Goal: Task Accomplishment & Management: Manage account settings

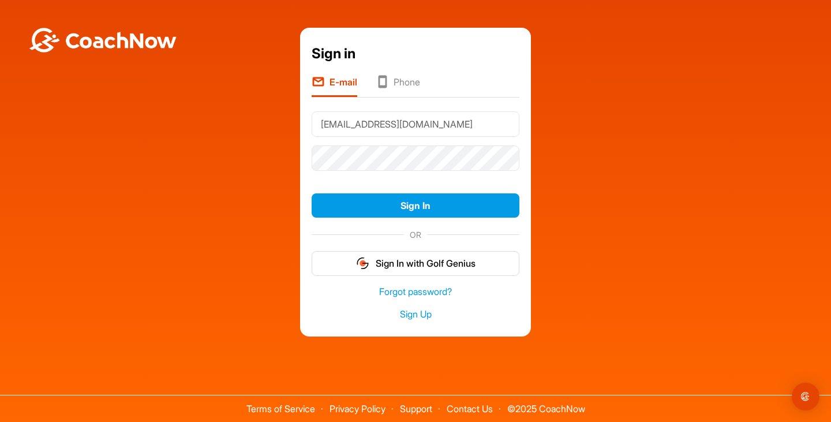
type input "[EMAIL_ADDRESS][DOMAIN_NAME]"
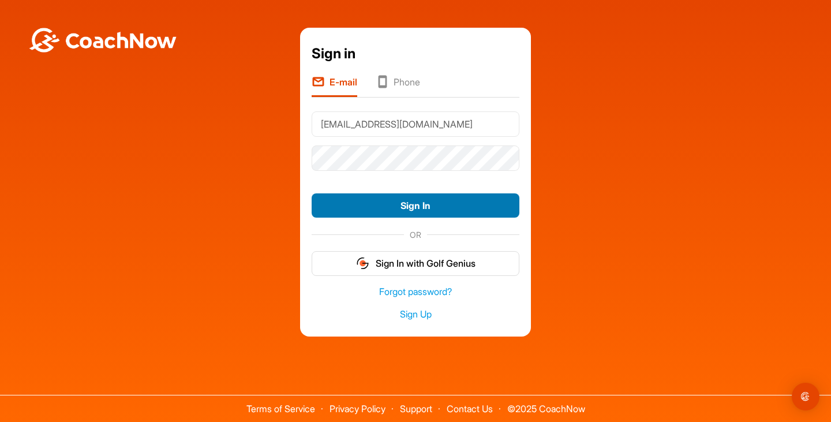
click at [380, 204] on button "Sign In" at bounding box center [416, 205] width 208 height 25
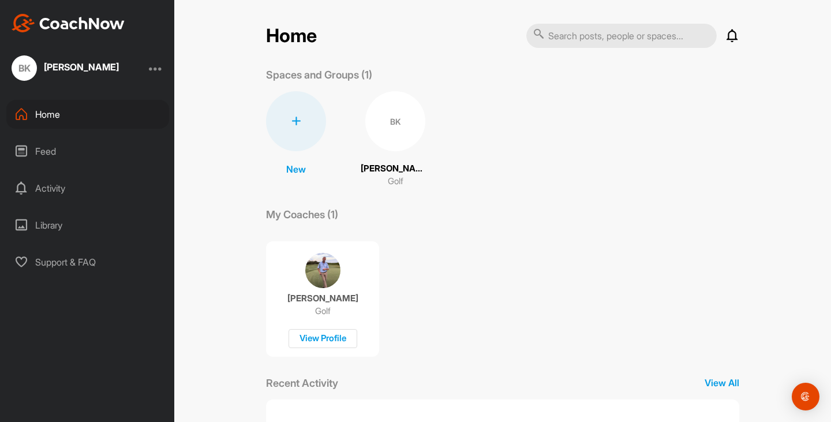
click at [399, 131] on div "BK" at bounding box center [395, 121] width 60 height 60
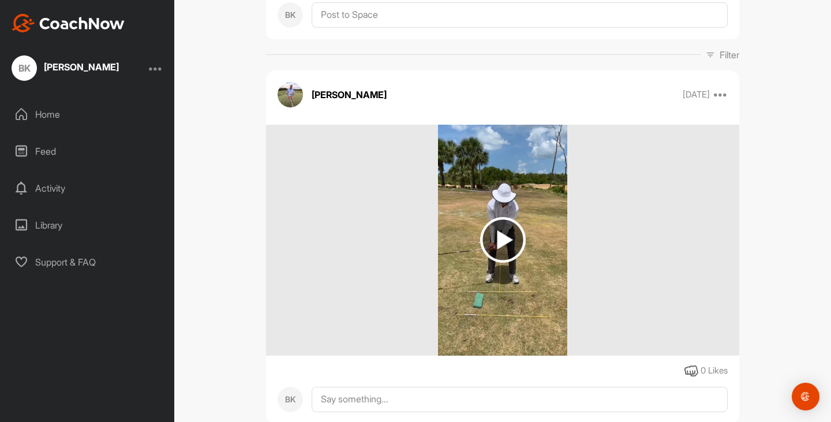
scroll to position [133, 0]
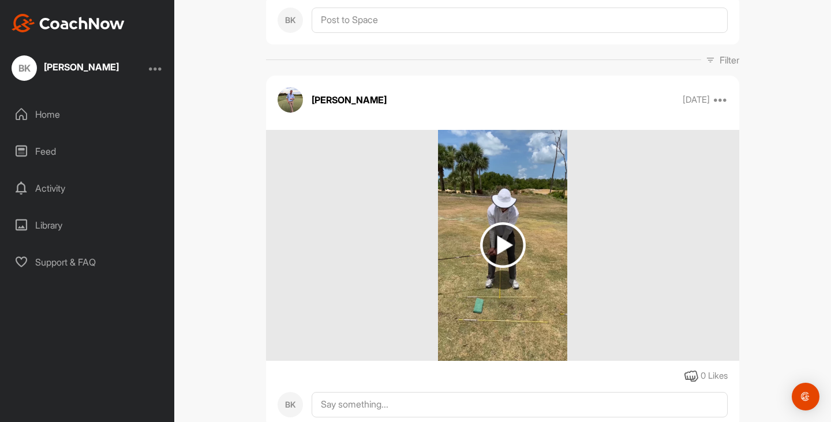
click at [496, 242] on img at bounding box center [503, 245] width 46 height 46
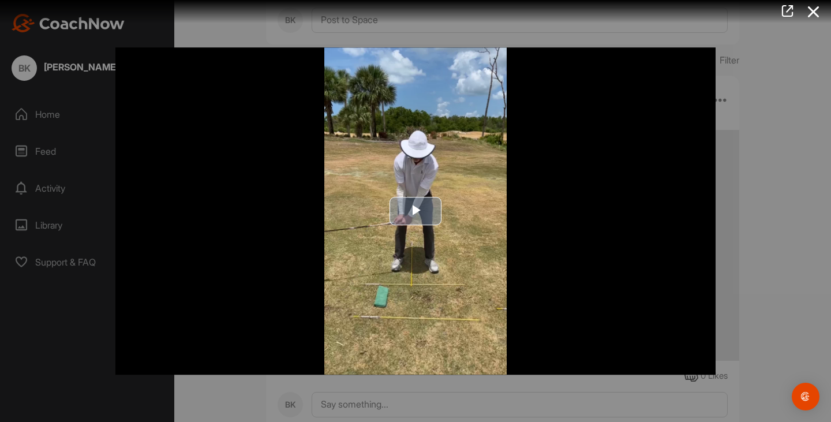
click at [415, 211] on span "Video Player" at bounding box center [415, 211] width 0 height 0
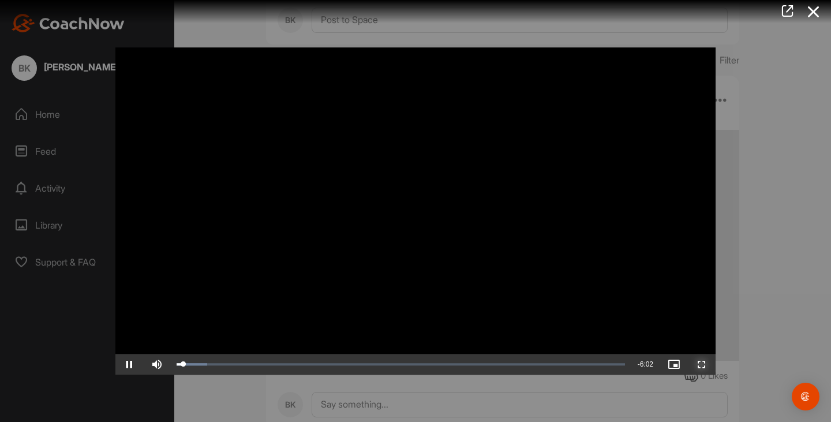
click at [703, 364] on span "Video Player" at bounding box center [702, 364] width 28 height 0
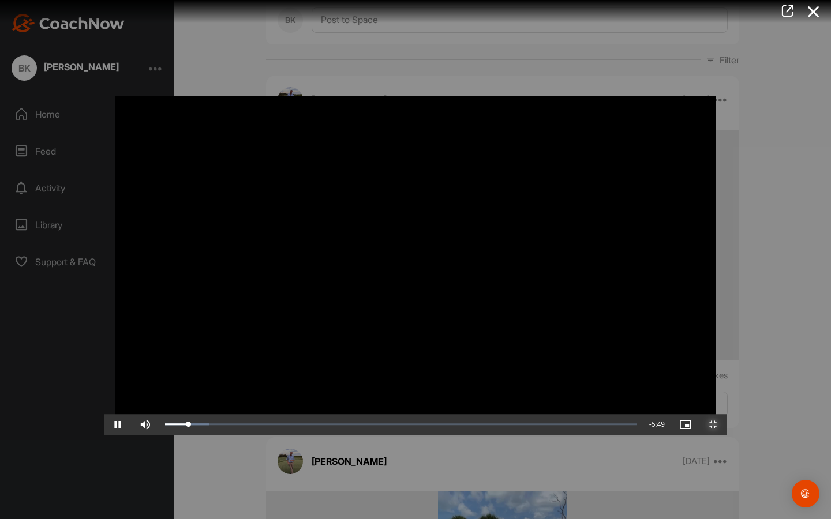
click at [727, 421] on span "Video Player" at bounding box center [713, 425] width 28 height 0
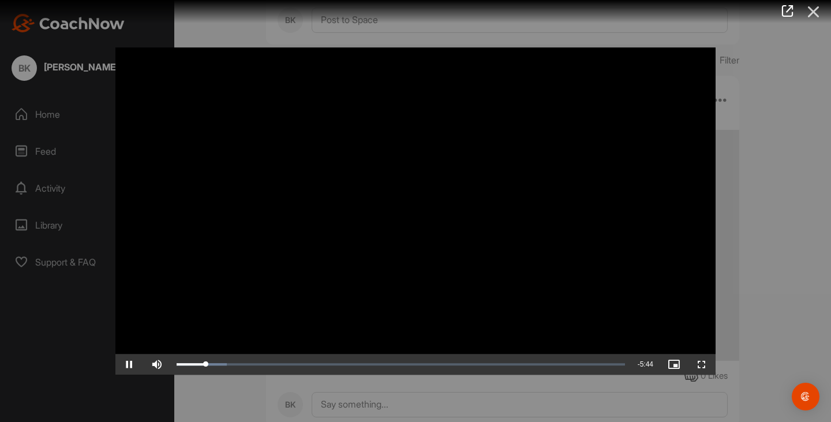
click at [817, 7] on icon at bounding box center [813, 11] width 27 height 21
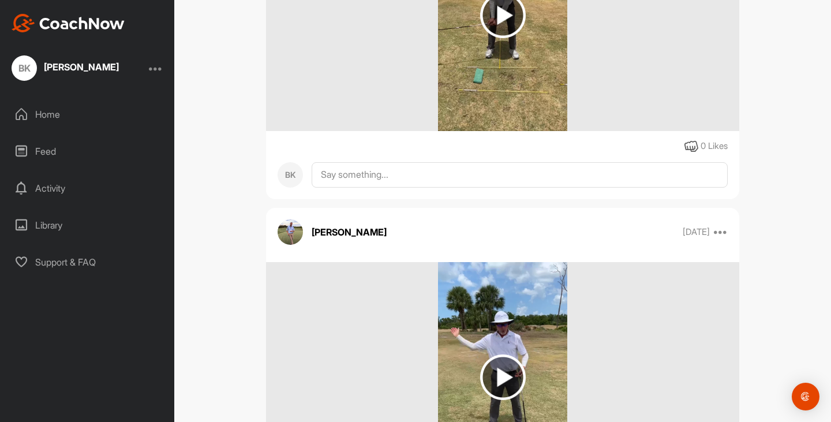
scroll to position [363, 0]
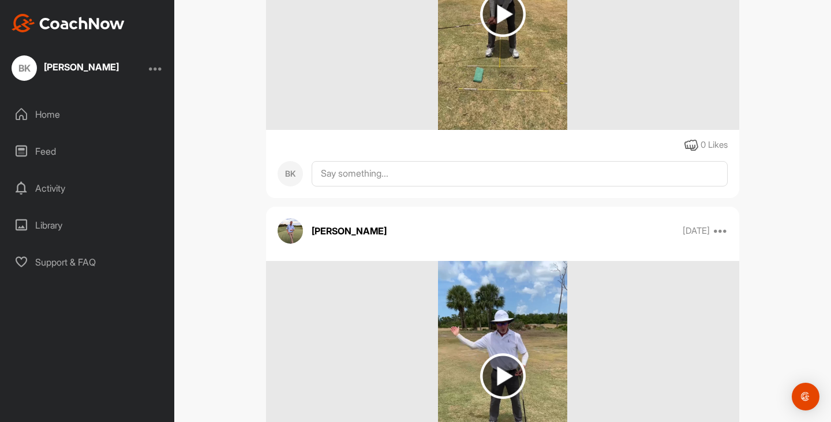
click at [355, 354] on div at bounding box center [502, 376] width 473 height 231
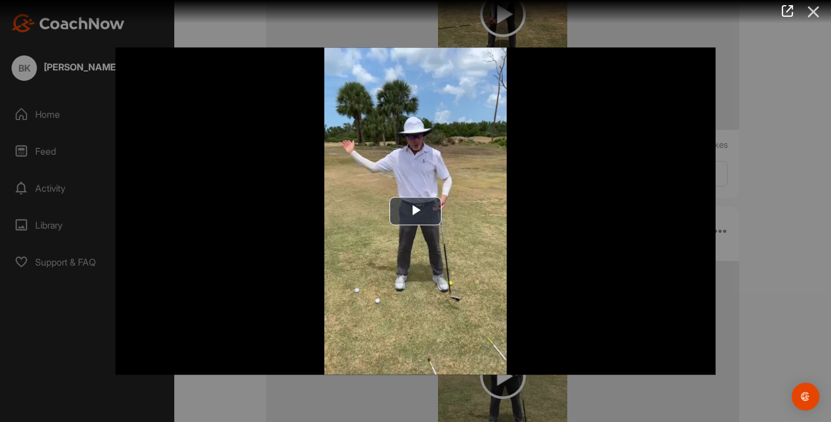
click at [814, 6] on icon at bounding box center [813, 11] width 27 height 21
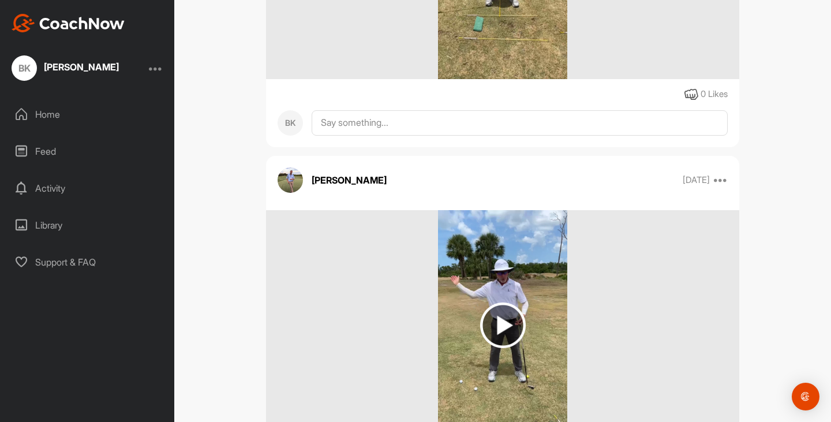
scroll to position [537, 0]
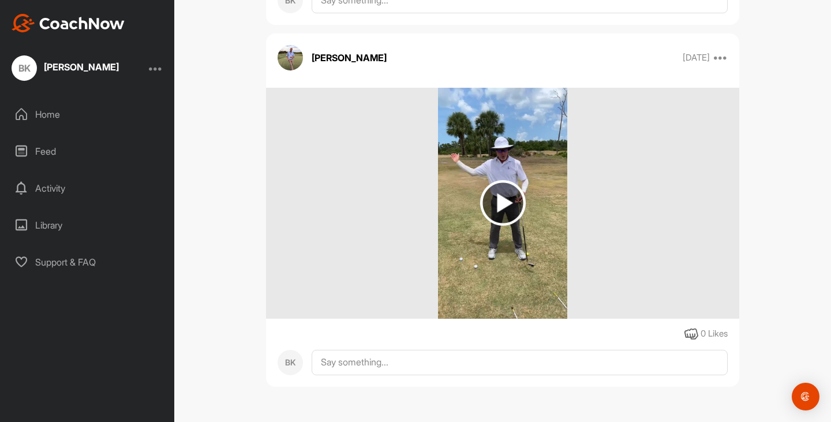
click at [503, 207] on img at bounding box center [503, 203] width 46 height 46
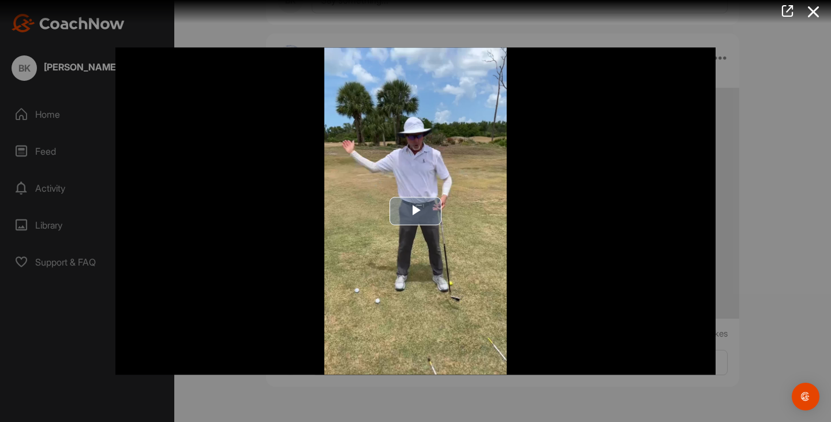
click at [415, 211] on span "Video Player" at bounding box center [415, 211] width 0 height 0
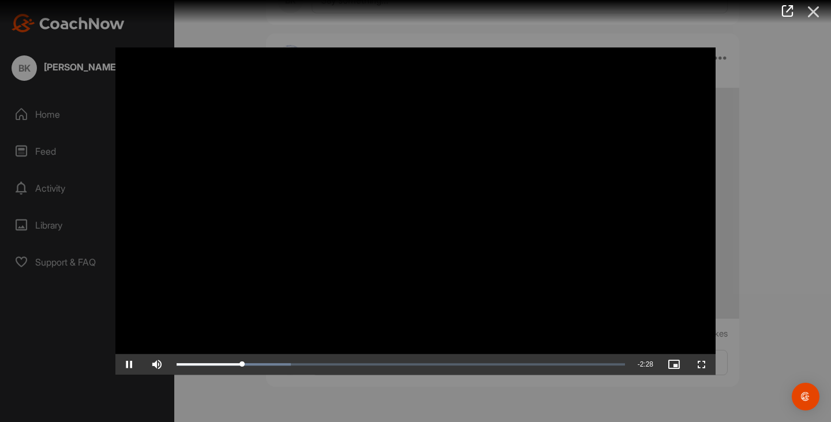
click at [813, 8] on icon at bounding box center [813, 11] width 27 height 21
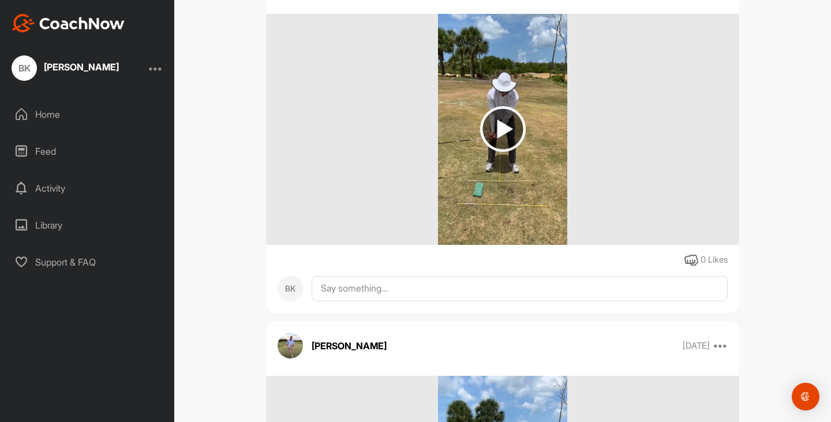
scroll to position [248, 0]
click at [503, 121] on img at bounding box center [503, 130] width 46 height 46
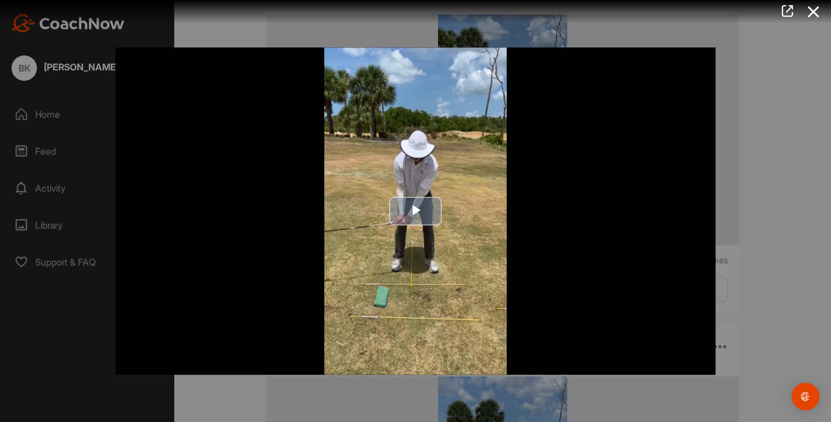
click at [415, 211] on span "Video Player" at bounding box center [415, 211] width 0 height 0
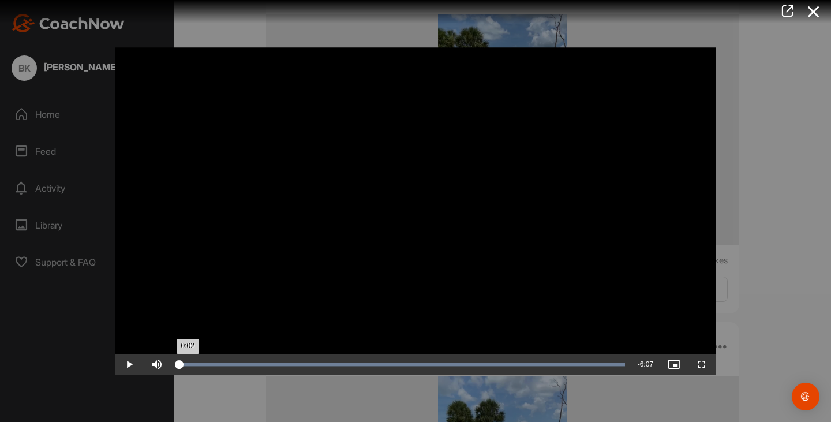
drag, startPoint x: 595, startPoint y: 364, endPoint x: 175, endPoint y: 360, distance: 420.0
click at [177, 362] on div "0:02" at bounding box center [178, 363] width 3 height 3
click at [129, 364] on span "Video Player" at bounding box center [129, 364] width 28 height 0
click at [809, 6] on icon at bounding box center [813, 11] width 27 height 21
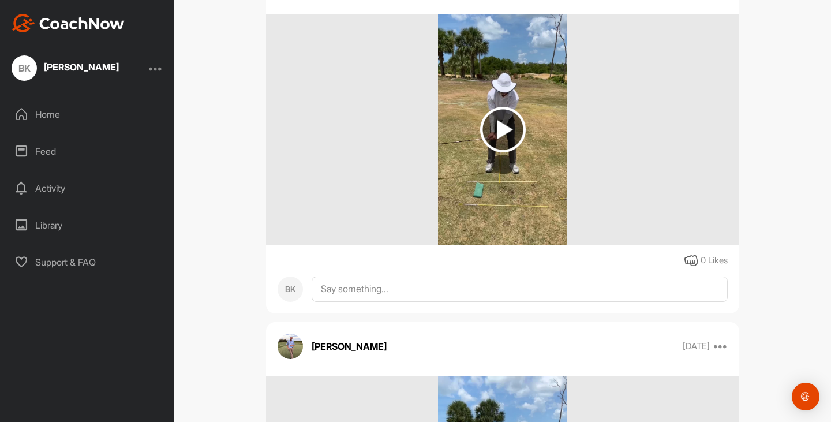
click at [160, 70] on div at bounding box center [156, 68] width 14 height 14
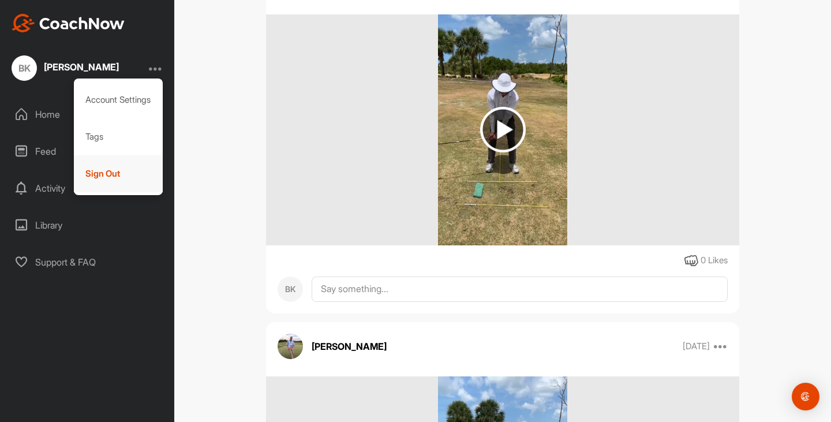
click at [96, 170] on div "Sign Out" at bounding box center [118, 173] width 89 height 37
